Goal: Task Accomplishment & Management: Complete application form

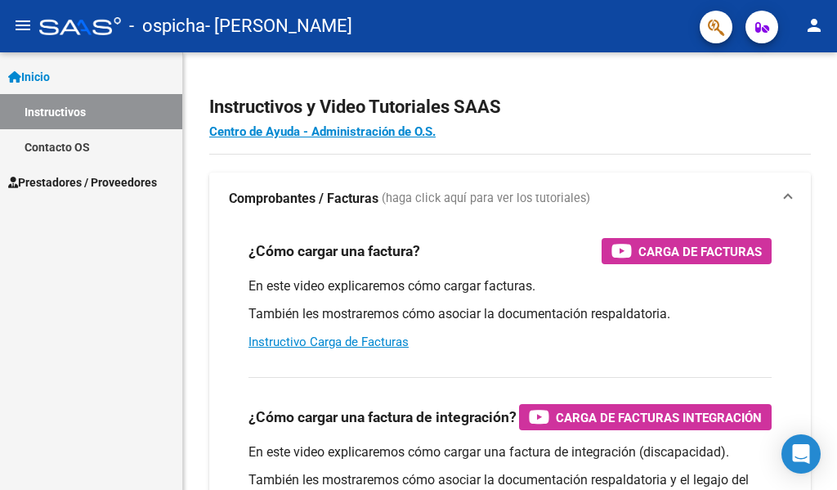
scroll to position [4022, 0]
click at [75, 184] on span "Prestadores / Proveedores" at bounding box center [82, 182] width 149 height 18
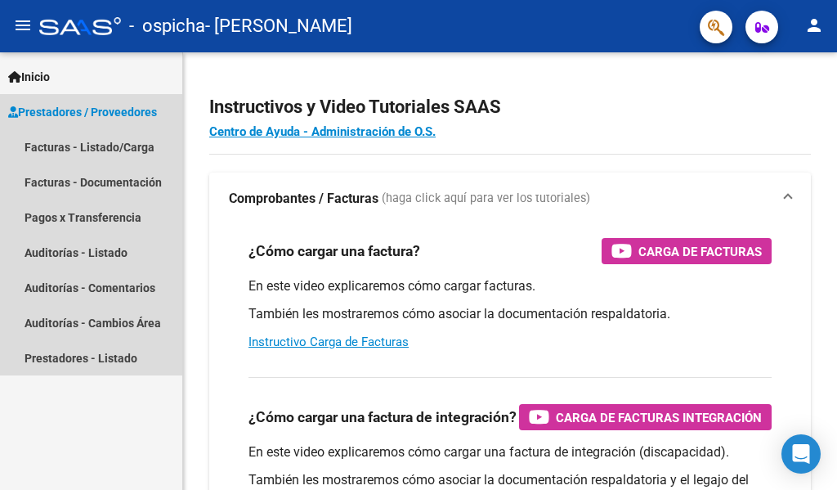
click at [101, 114] on span "Prestadores / Proveedores" at bounding box center [82, 112] width 149 height 18
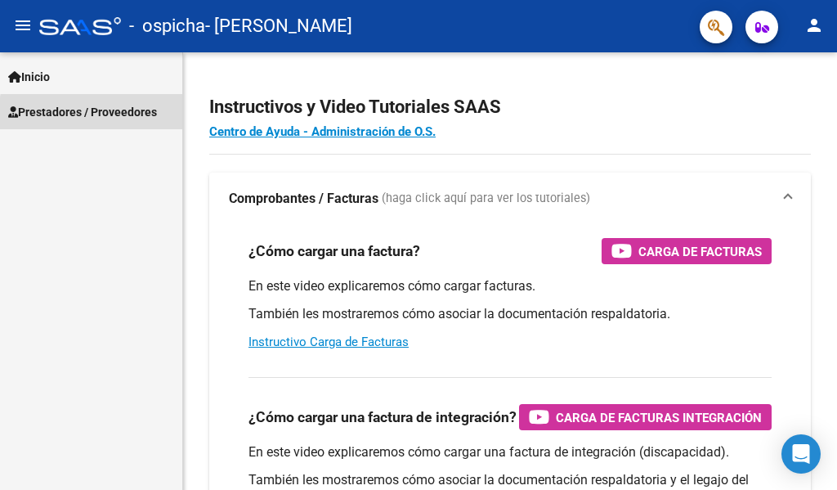
click at [101, 114] on span "Prestadores / Proveedores" at bounding box center [82, 112] width 149 height 18
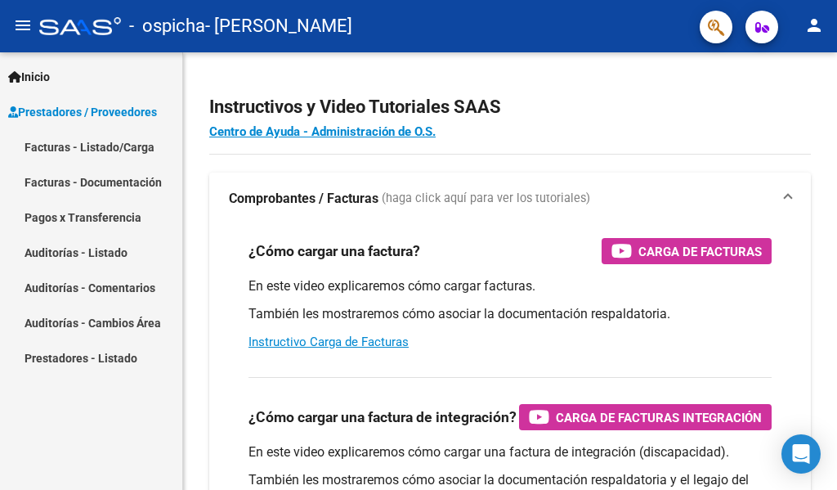
click at [83, 178] on link "Facturas - Documentación" at bounding box center [91, 181] width 182 height 35
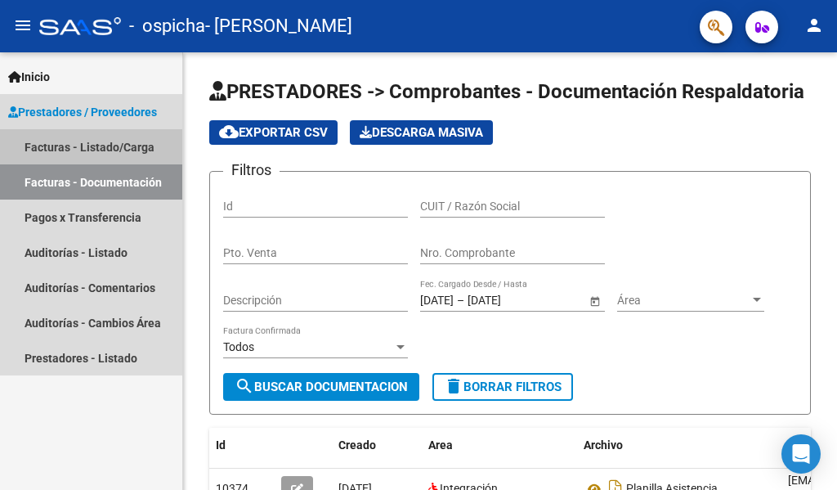
click at [94, 150] on link "Facturas - Listado/Carga" at bounding box center [91, 146] width 182 height 35
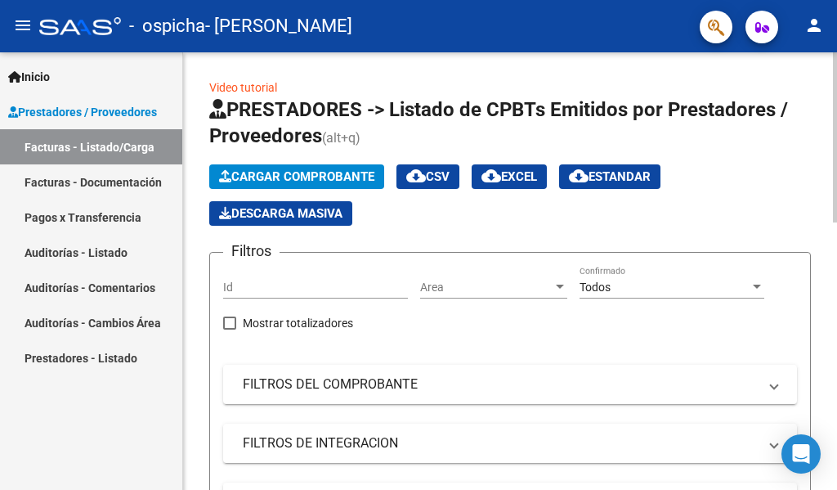
click at [279, 172] on span "Cargar Comprobante" at bounding box center [296, 176] width 155 height 15
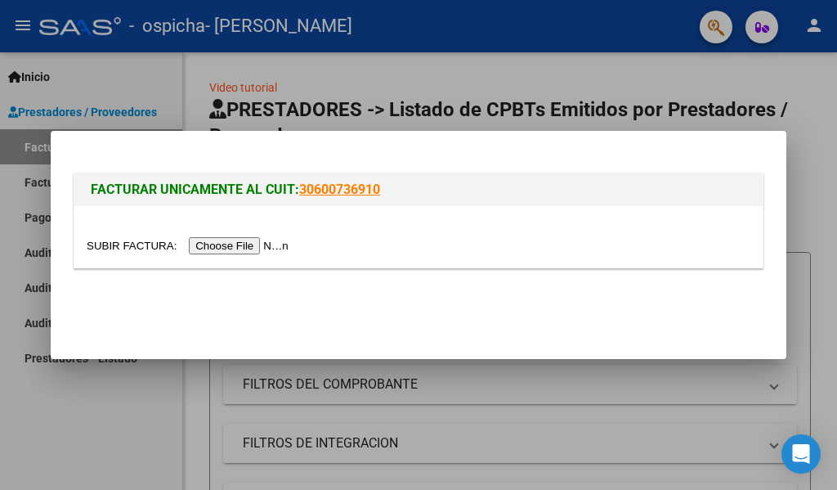
click at [268, 247] on input "file" at bounding box center [190, 245] width 207 height 17
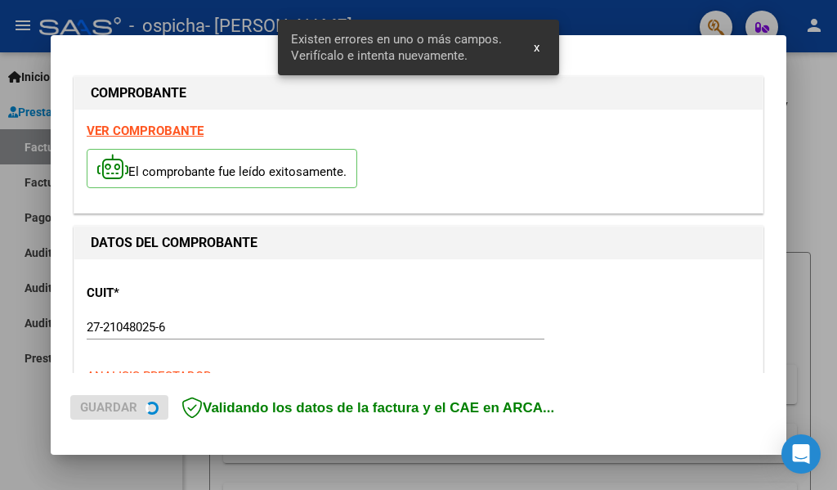
scroll to position [379, 0]
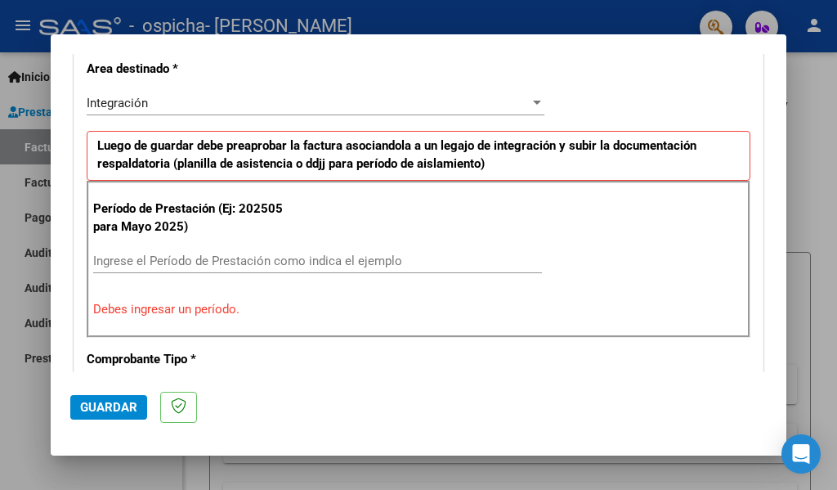
click at [132, 267] on input "Ingrese el Período de Prestación como indica el ejemplo" at bounding box center [317, 260] width 449 height 15
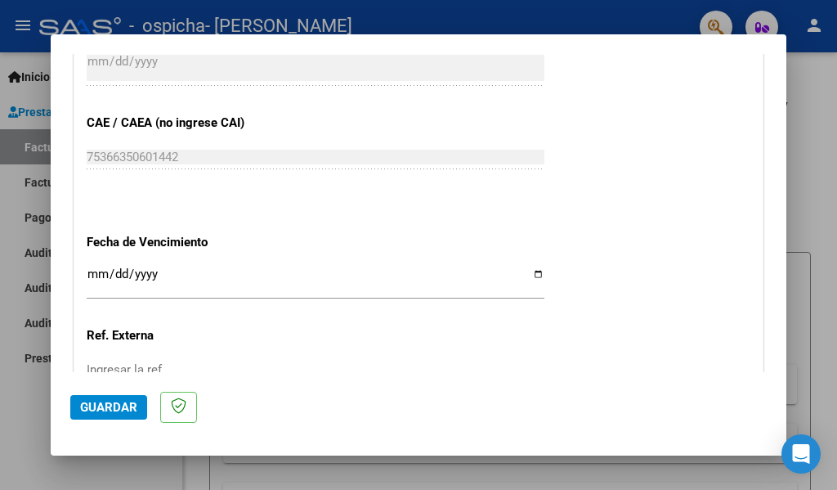
scroll to position [1033, 0]
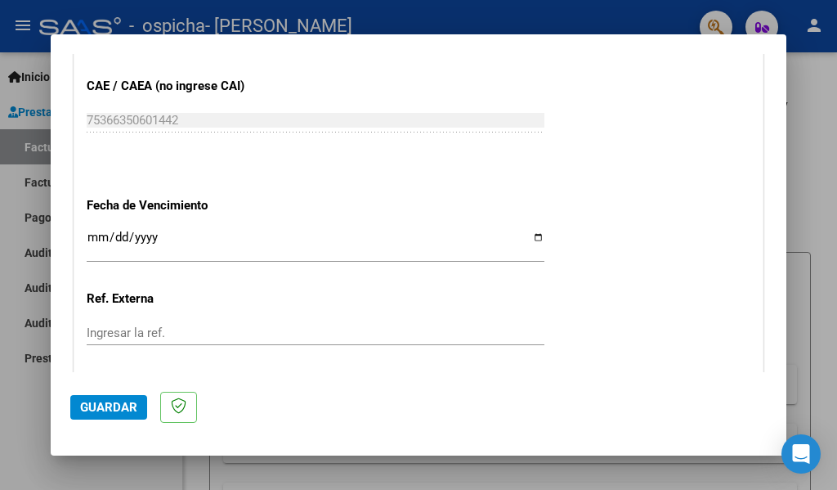
type input "202508"
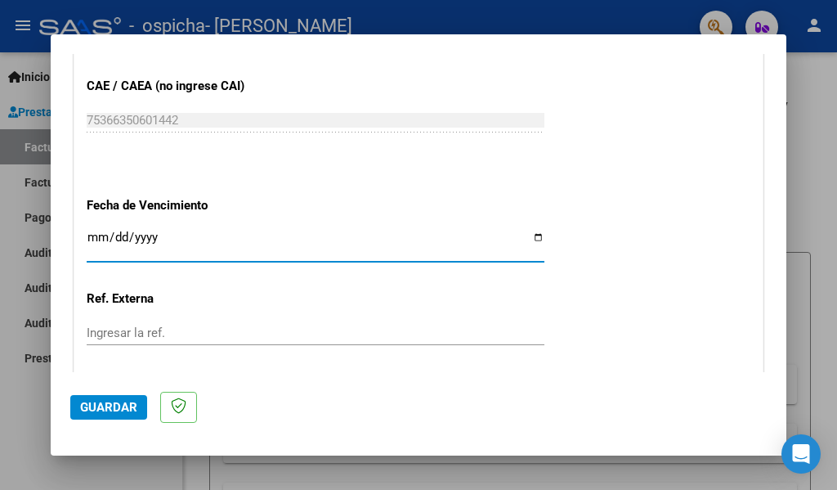
click at [94, 237] on input "Ingresar la fecha" at bounding box center [316, 243] width 458 height 26
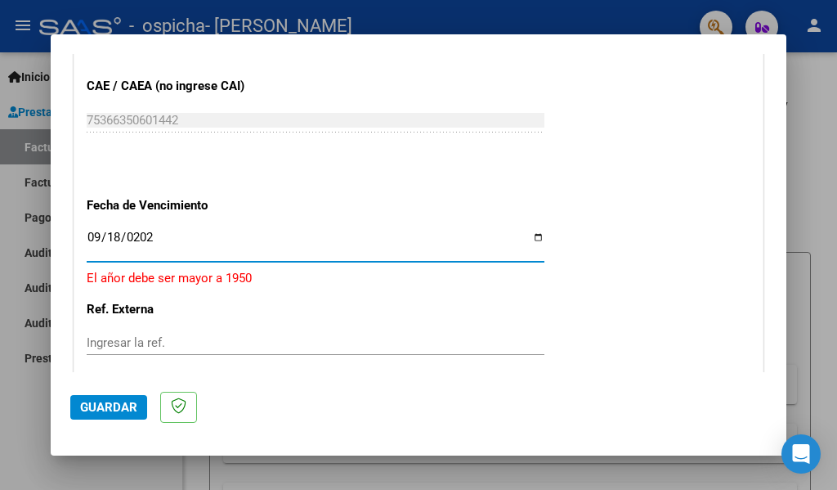
type input "[DATE]"
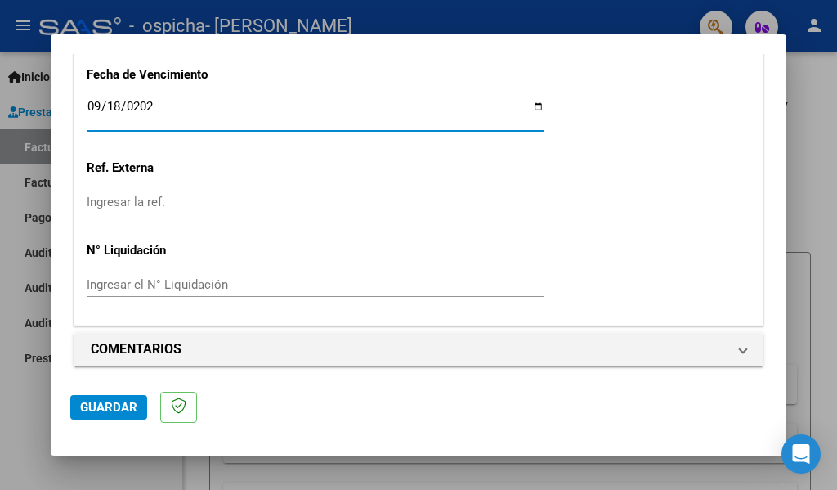
scroll to position [1170, 0]
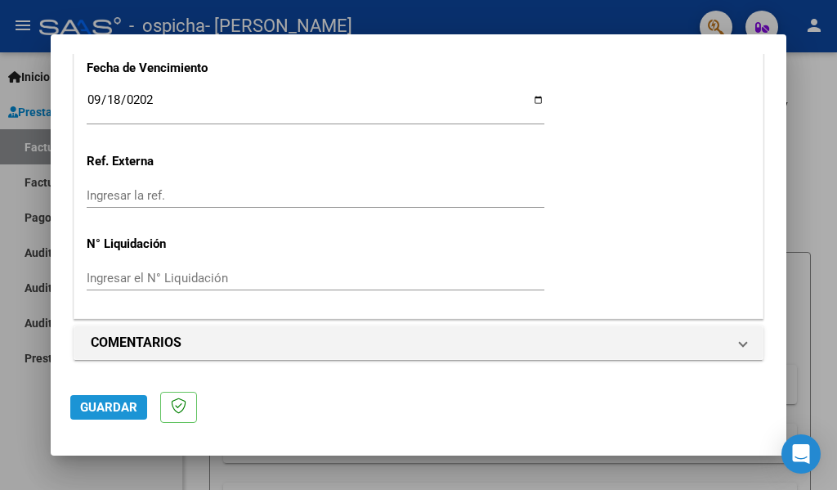
click at [125, 407] on span "Guardar" at bounding box center [108, 407] width 57 height 15
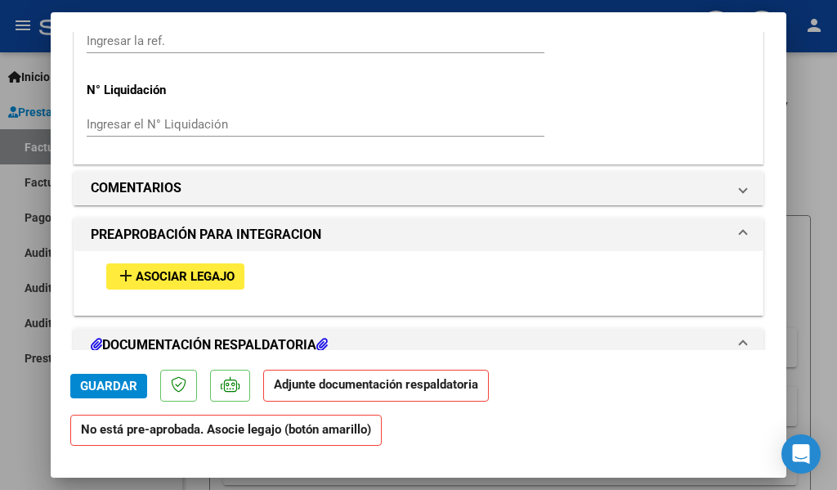
scroll to position [1308, 0]
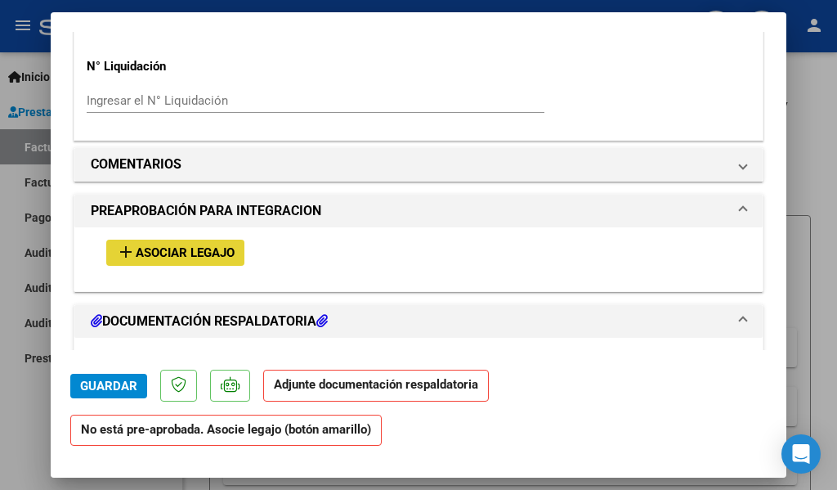
click at [127, 250] on mat-icon "add" at bounding box center [126, 252] width 20 height 20
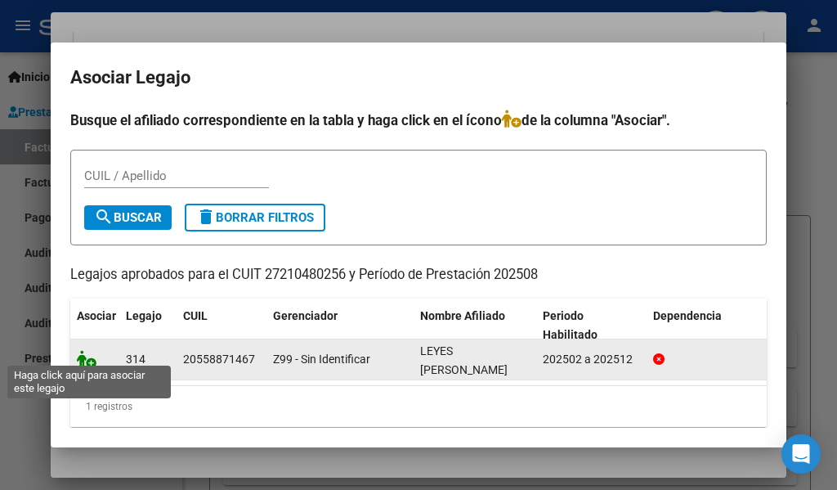
click at [80, 351] on icon at bounding box center [87, 359] width 20 height 18
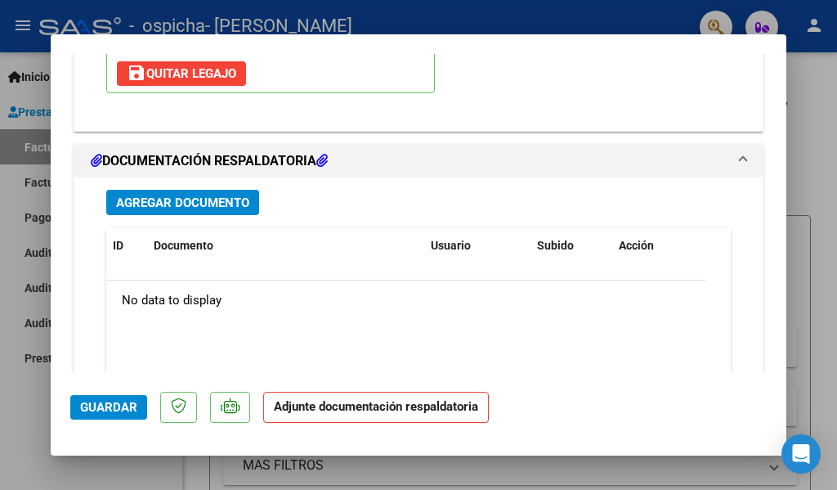
scroll to position [1759, 0]
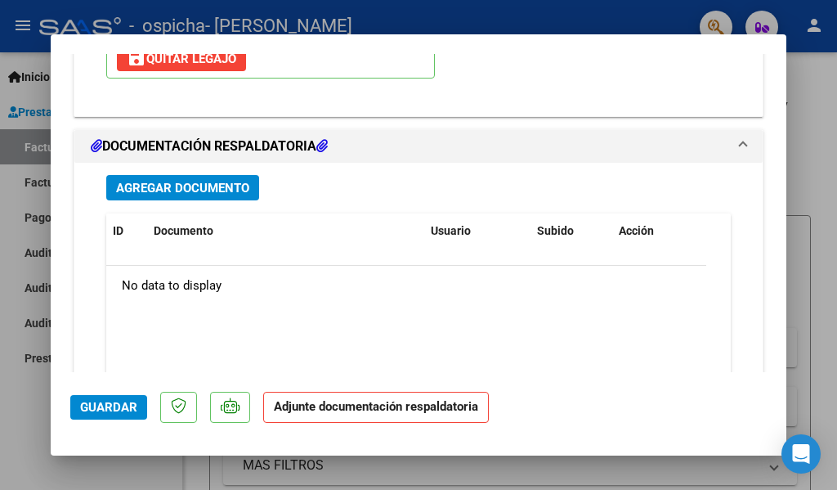
click at [217, 185] on span "Agregar Documento" at bounding box center [182, 188] width 133 height 15
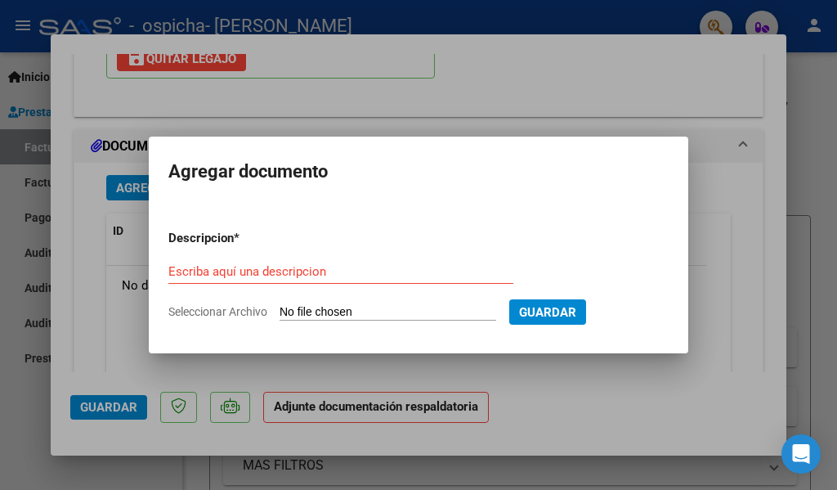
click at [241, 312] on span "Seleccionar Archivo" at bounding box center [217, 311] width 99 height 13
click at [280, 312] on input "Seleccionar Archivo" at bounding box center [388, 313] width 217 height 16
type input "C:\fakepath\Planilla asistencia [PERSON_NAME]. [DATE].pdf"
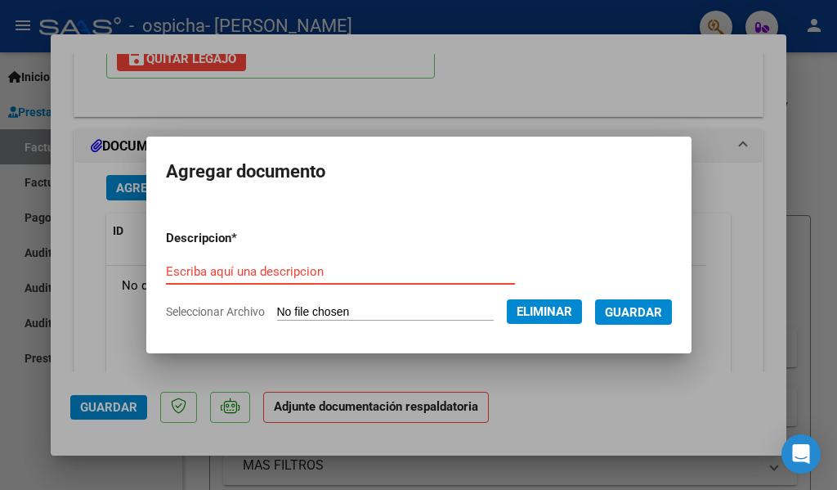
click at [226, 271] on input "Escriba aquí una descripcion" at bounding box center [340, 271] width 349 height 15
type input "p"
type input "Planilla de asistencia"
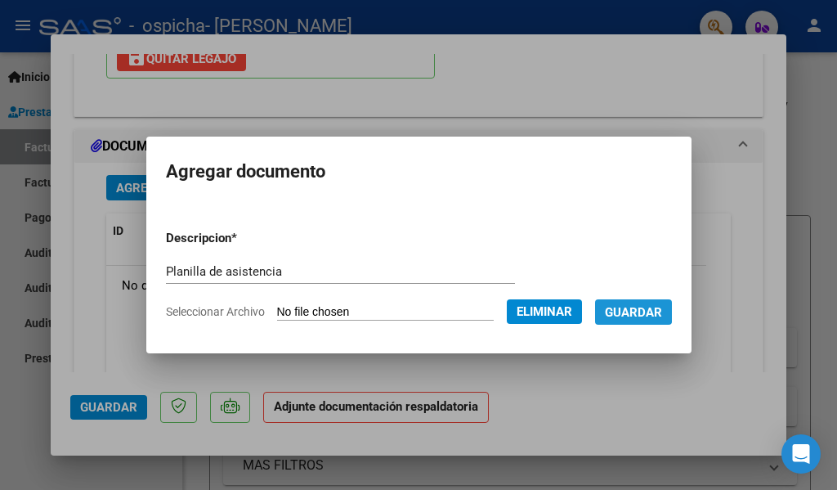
click at [645, 308] on span "Guardar" at bounding box center [633, 312] width 57 height 15
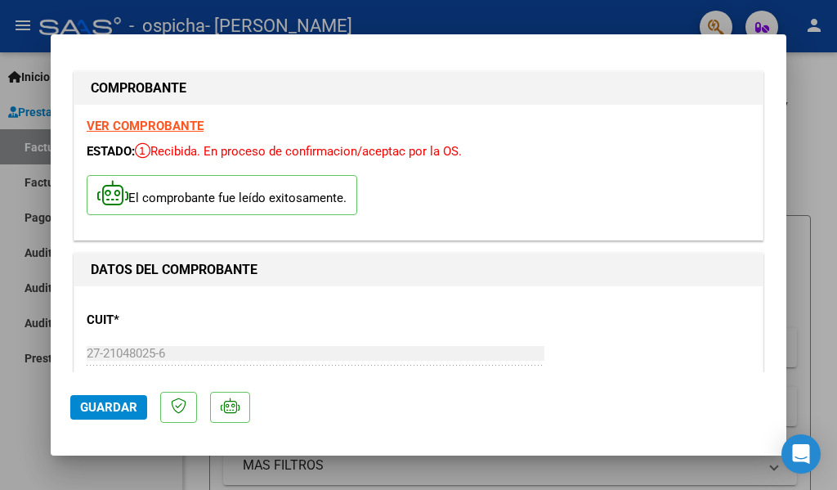
scroll to position [0, 0]
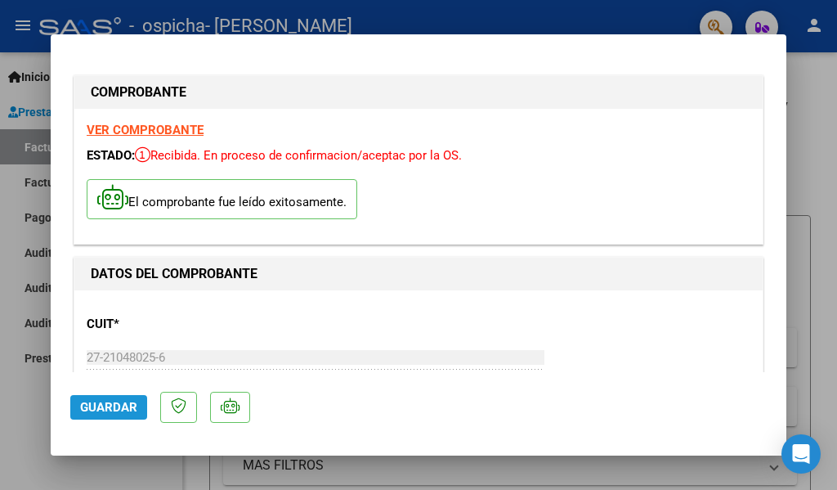
click at [128, 405] on span "Guardar" at bounding box center [108, 407] width 57 height 15
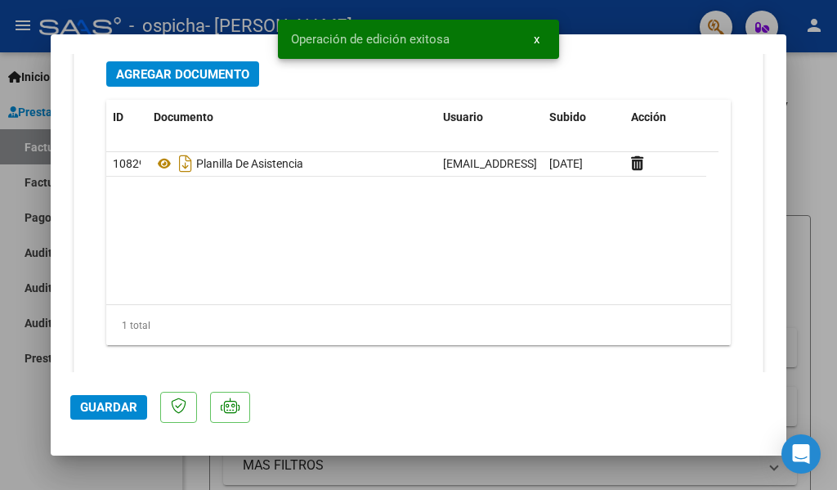
scroll to position [1897, 0]
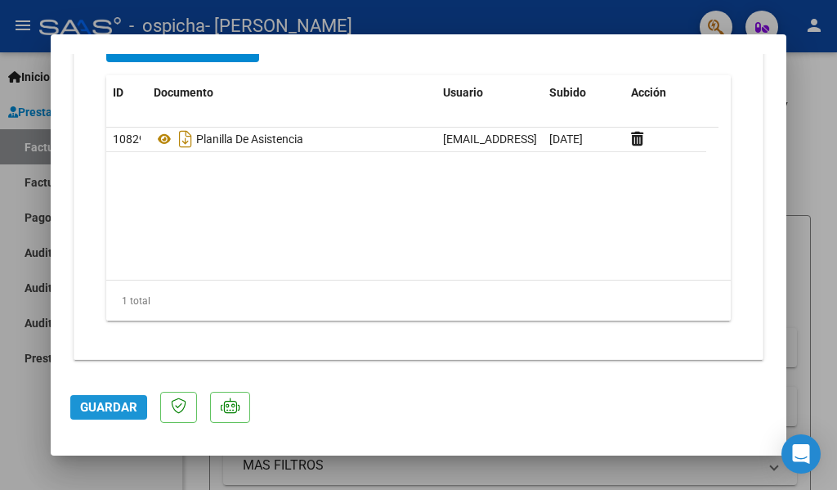
click at [120, 404] on span "Guardar" at bounding box center [108, 407] width 57 height 15
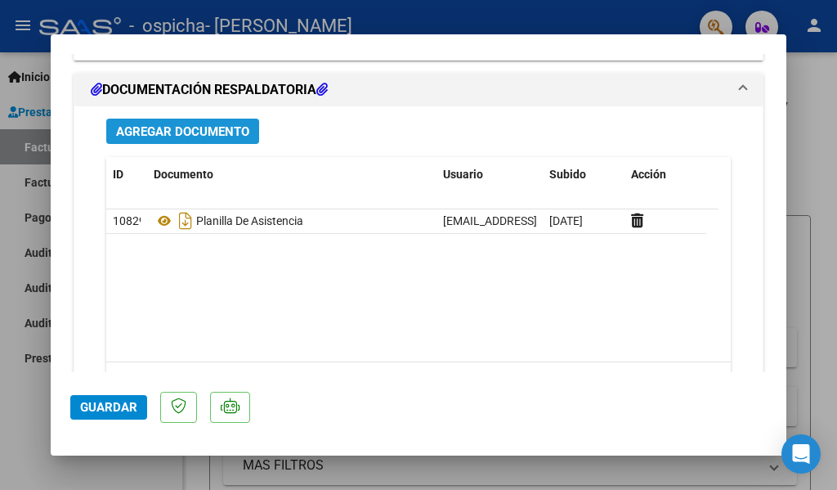
click at [177, 134] on span "Agregar Documento" at bounding box center [182, 131] width 133 height 15
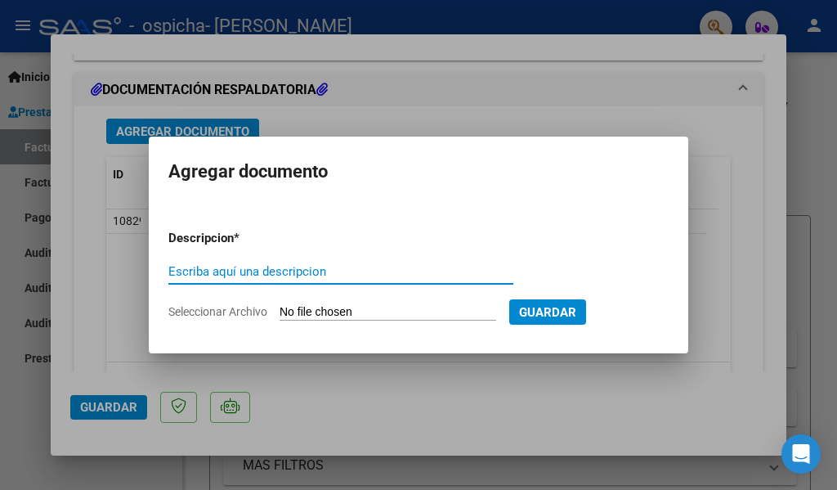
click at [215, 275] on input "Escriba aquí una descripcion" at bounding box center [340, 271] width 345 height 15
type input "Factura"
click at [291, 312] on input "Seleccionar Archivo" at bounding box center [388, 313] width 217 height 16
type input "C:\fakepath\Factura [PERSON_NAME] [PERSON_NAME]. [DATE].pdf"
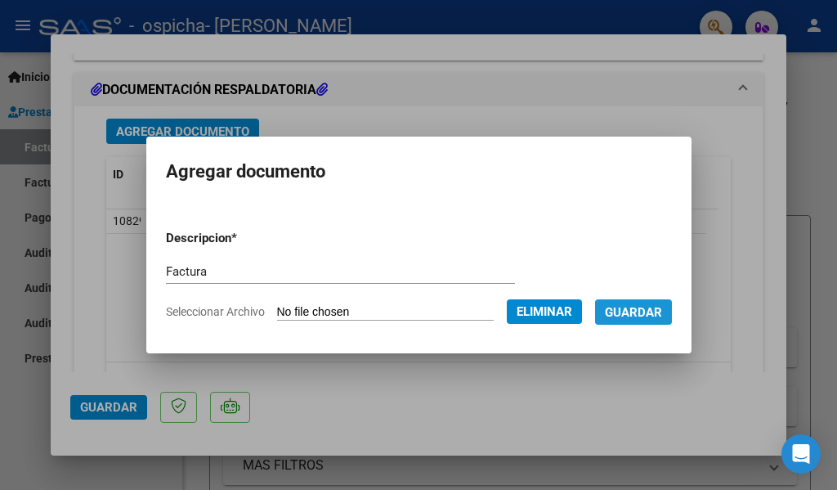
click at [660, 315] on span "Guardar" at bounding box center [633, 312] width 57 height 15
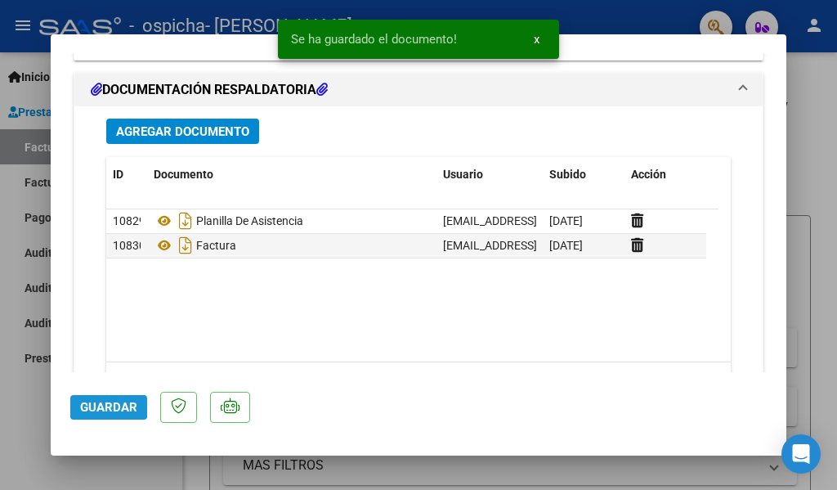
click at [95, 402] on span "Guardar" at bounding box center [108, 407] width 57 height 15
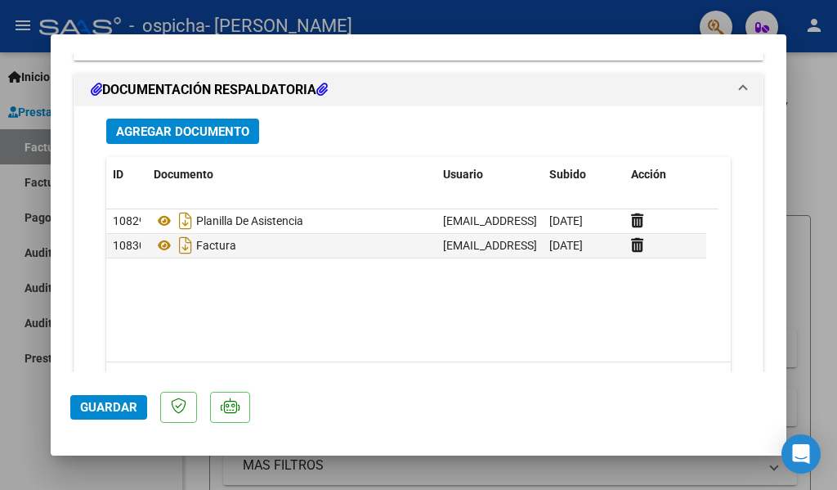
click at [821, 88] on div at bounding box center [418, 245] width 837 height 490
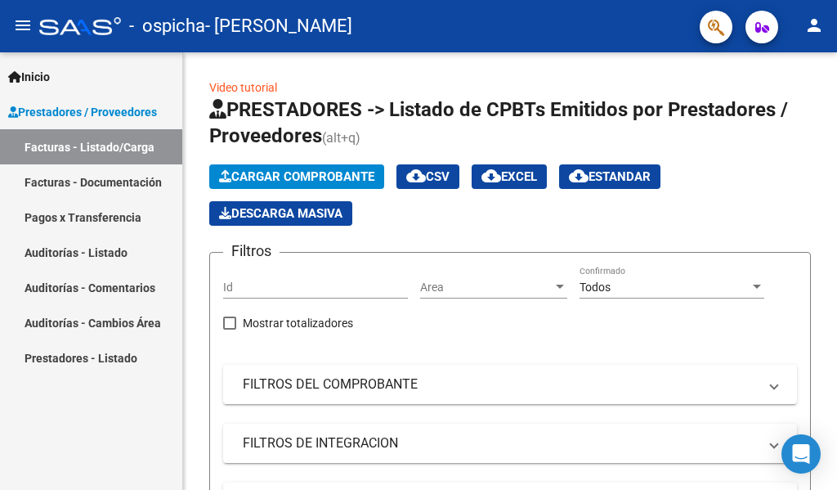
click at [70, 215] on link "Pagos x Transferencia" at bounding box center [91, 216] width 182 height 35
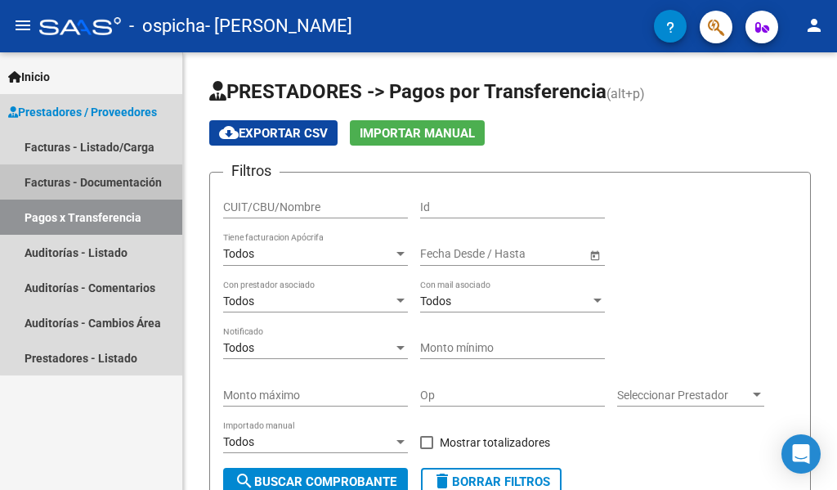
click at [92, 186] on link "Facturas - Documentación" at bounding box center [91, 181] width 182 height 35
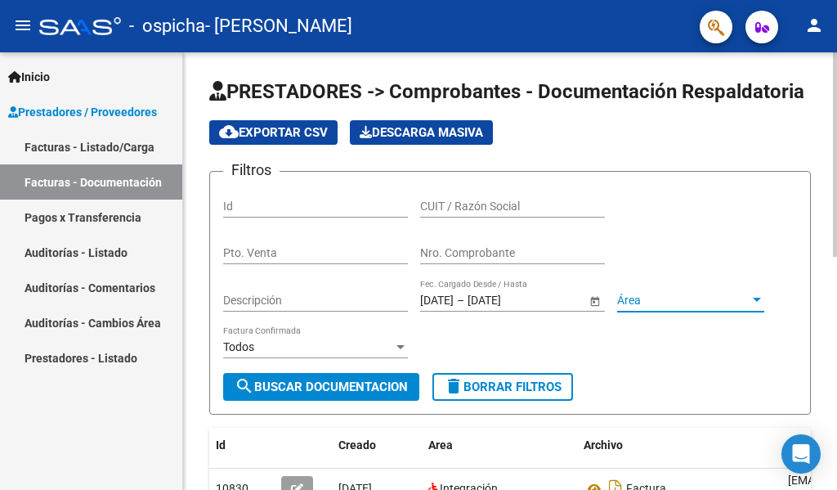
click at [759, 300] on div at bounding box center [757, 300] width 8 height 4
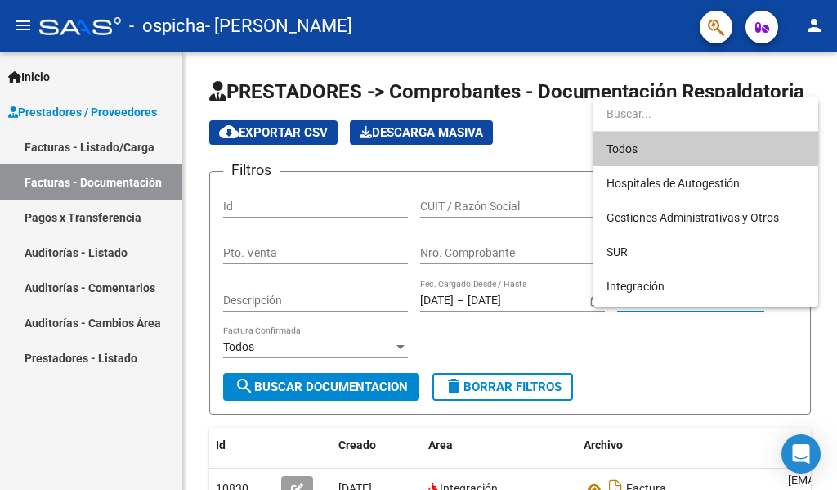
click at [745, 365] on div at bounding box center [418, 245] width 837 height 490
